Goal: Book appointment/travel/reservation

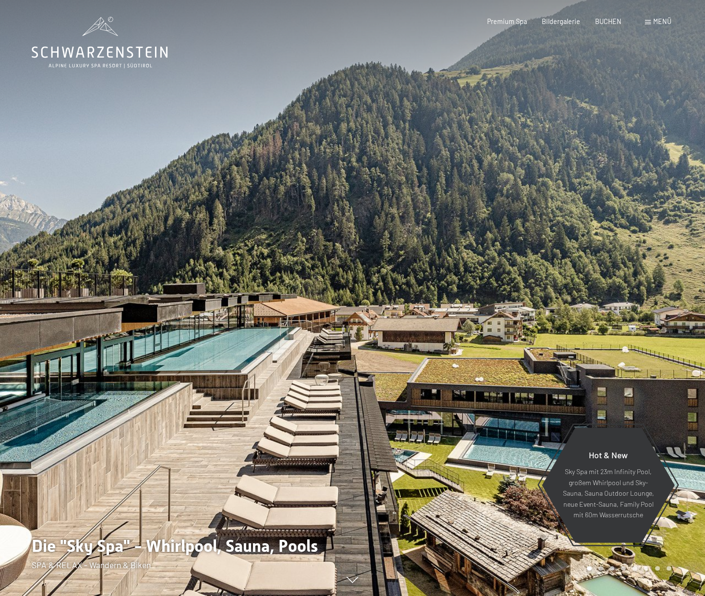
click at [663, 26] on div "Buchen Anfragen Premium Spa Bildergalerie BUCHEN Menü DE IT EN Gutschein Bilder…" at bounding box center [565, 22] width 214 height 10
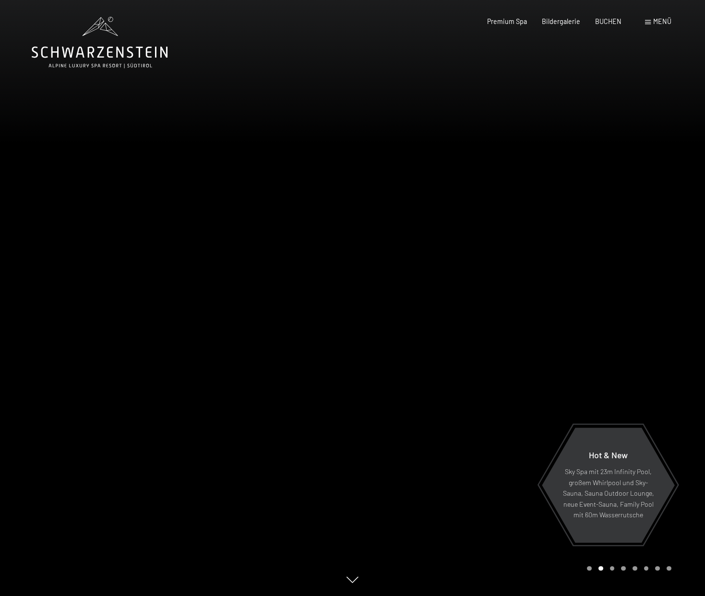
click at [662, 22] on span "Menü" at bounding box center [663, 21] width 18 height 8
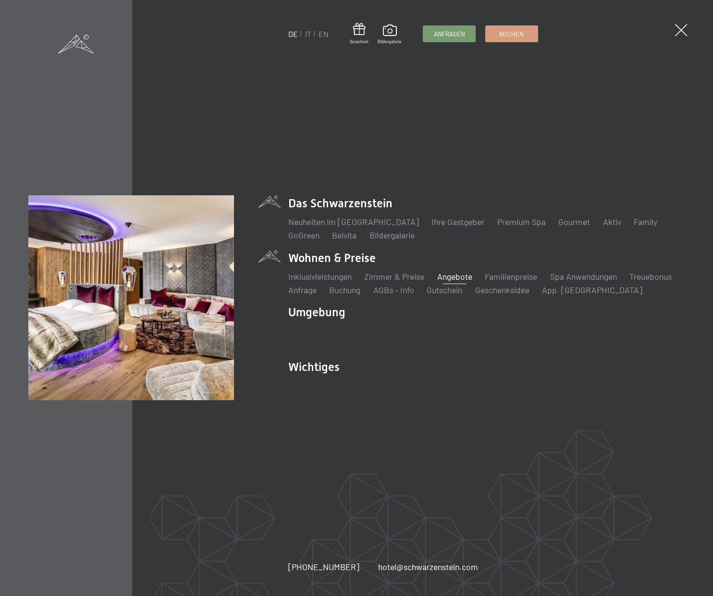
click at [450, 274] on link "Angebote" at bounding box center [454, 276] width 35 height 11
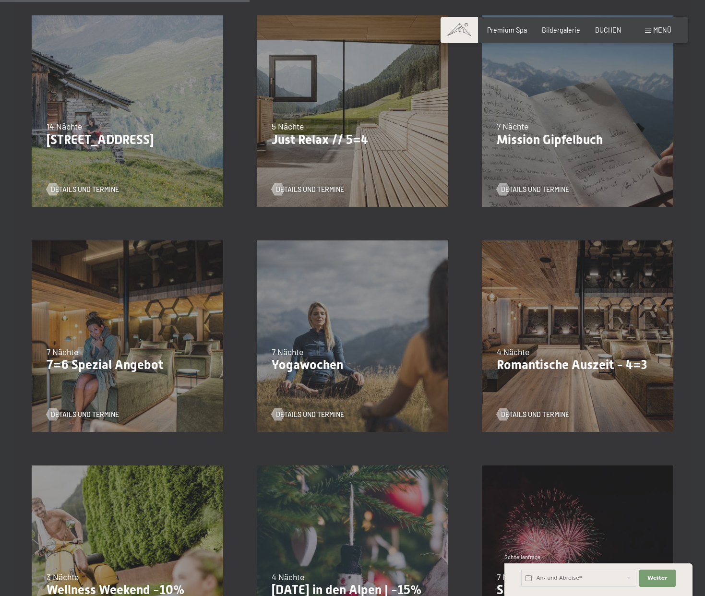
scroll to position [528, 0]
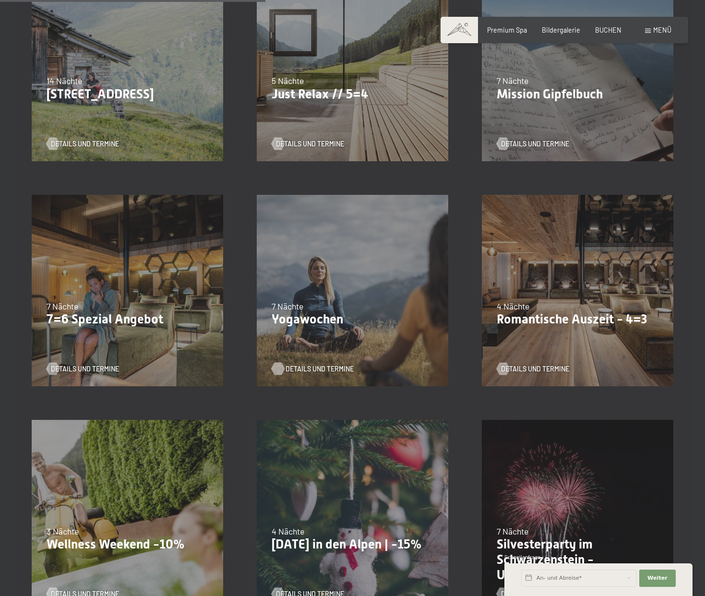
click at [314, 369] on span "Details und Termine" at bounding box center [320, 370] width 68 height 10
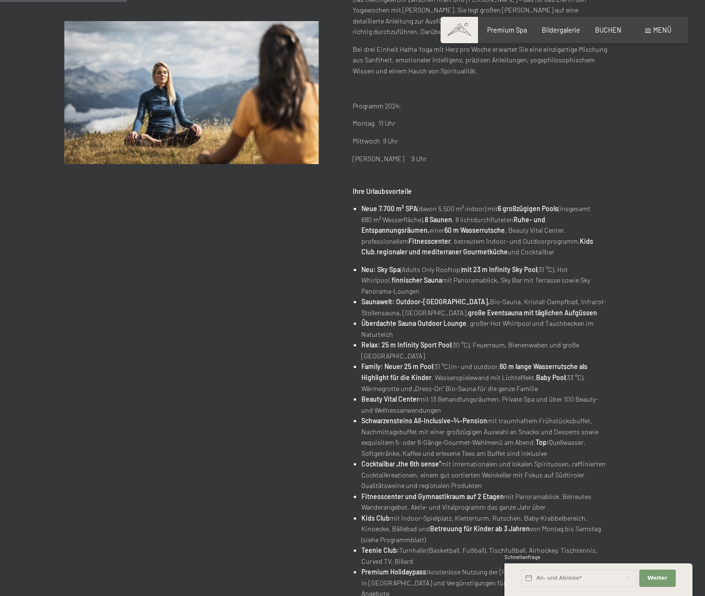
scroll to position [48, 0]
